Goal: Transaction & Acquisition: Purchase product/service

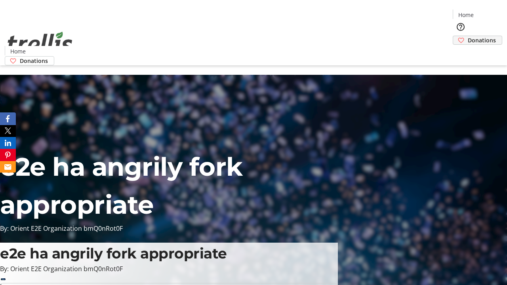
click at [468, 36] on span "Donations" at bounding box center [482, 40] width 28 height 8
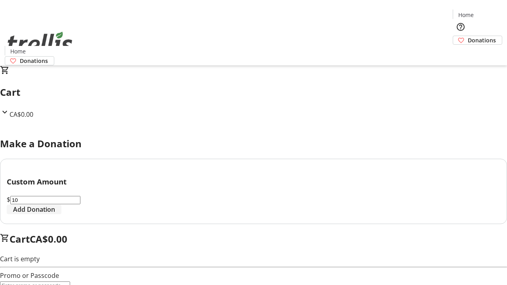
click at [55, 214] on span "Add Donation" at bounding box center [34, 210] width 42 height 10
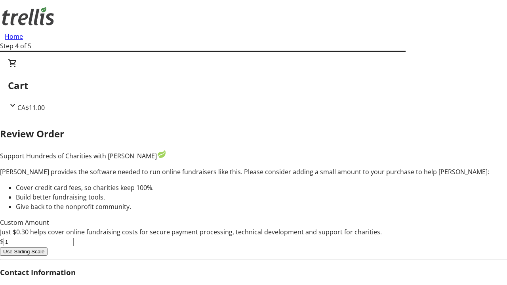
type input "0"
